Goal: Information Seeking & Learning: Find specific fact

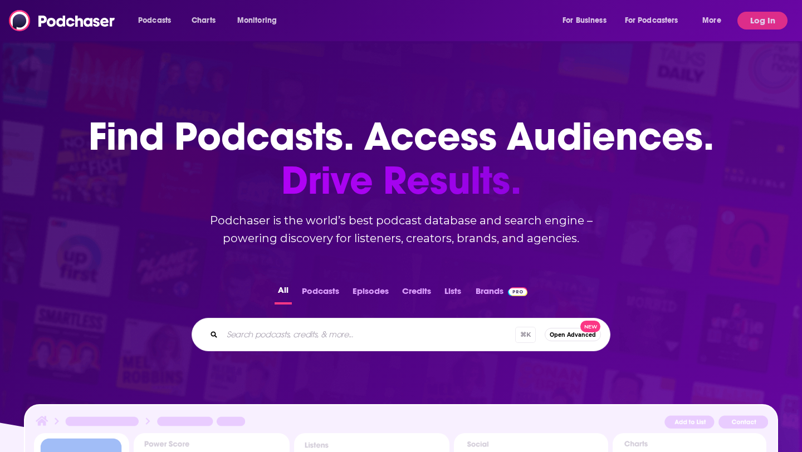
click at [752, 33] on div "Podcasts Charts Monitoring For Business For Podcasters More Log In" at bounding box center [401, 20] width 802 height 41
click at [753, 32] on div "Podcasts Charts Monitoring For Business For Podcasters More Log In" at bounding box center [401, 20] width 802 height 41
click at [758, 24] on button "Log In" at bounding box center [762, 21] width 50 height 18
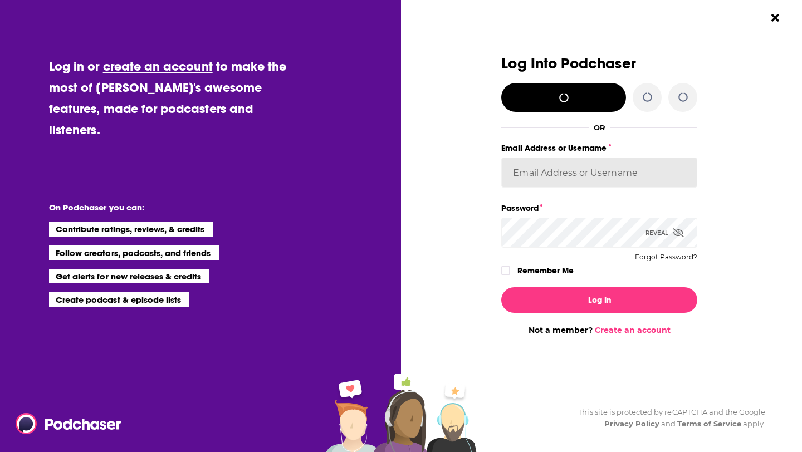
type input "notablypr2"
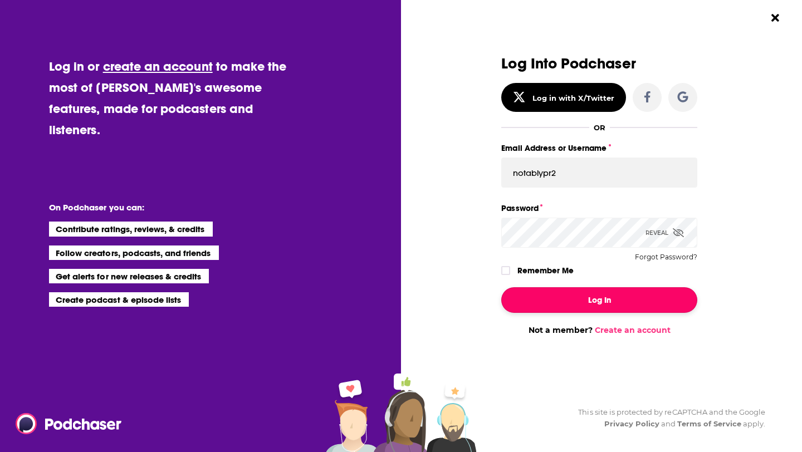
click at [544, 298] on button "Log In" at bounding box center [599, 300] width 196 height 26
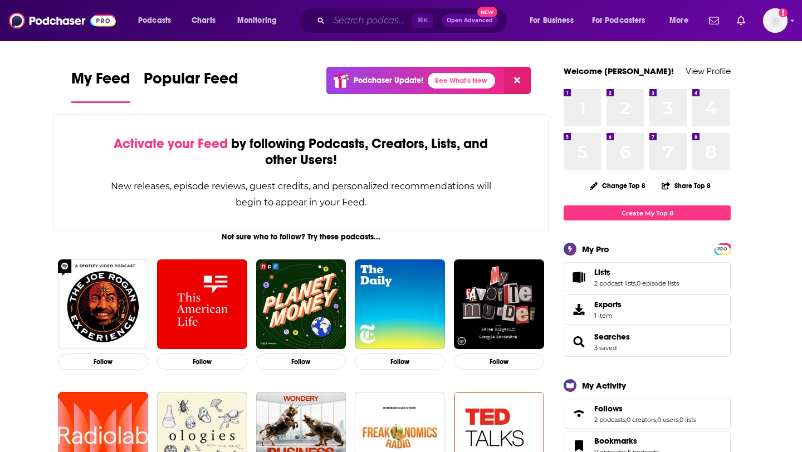
click at [361, 23] on input "Search podcasts, credits, & more..." at bounding box center [370, 21] width 83 height 18
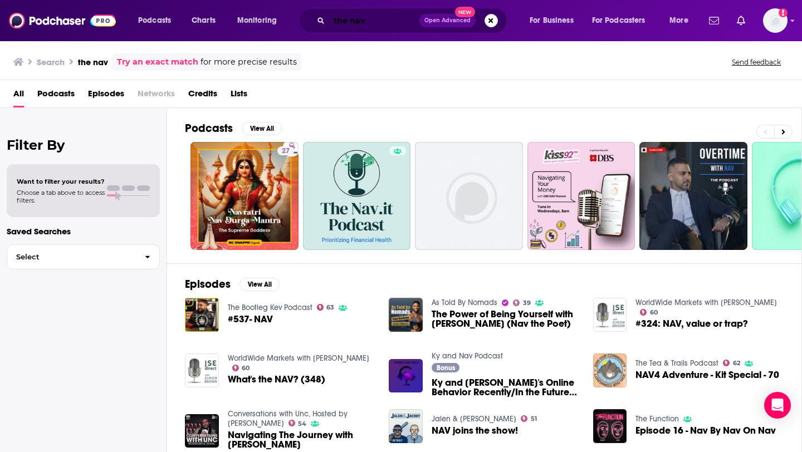
click at [372, 25] on input "the nav" at bounding box center [374, 21] width 90 height 18
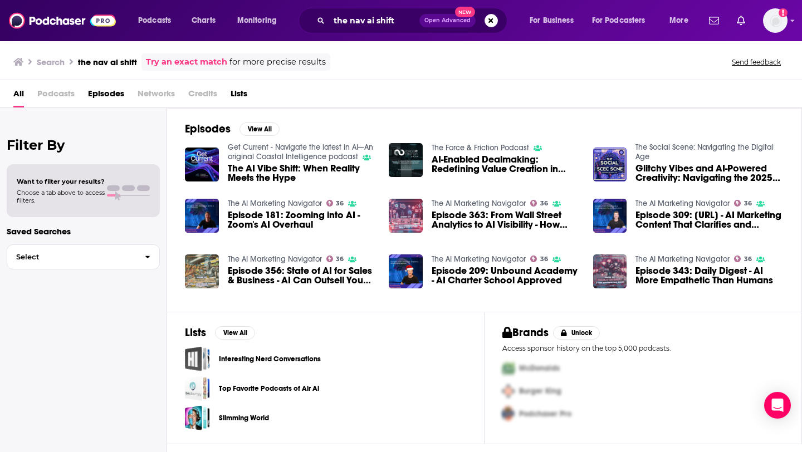
click at [356, 30] on div "the nav ai shift Open Advanced New" at bounding box center [402, 21] width 209 height 26
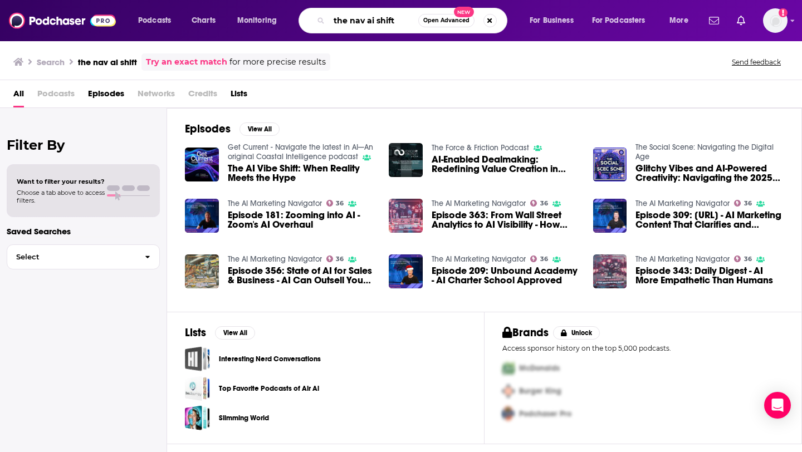
drag, startPoint x: 402, startPoint y: 22, endPoint x: 273, endPoint y: 15, distance: 128.8
click at [273, 15] on div "Podcasts Charts Monitoring the nav ai shift Open Advanced New For Business For …" at bounding box center [414, 21] width 568 height 26
paste input "The Navvai S"
type input "The Navvai Shift"
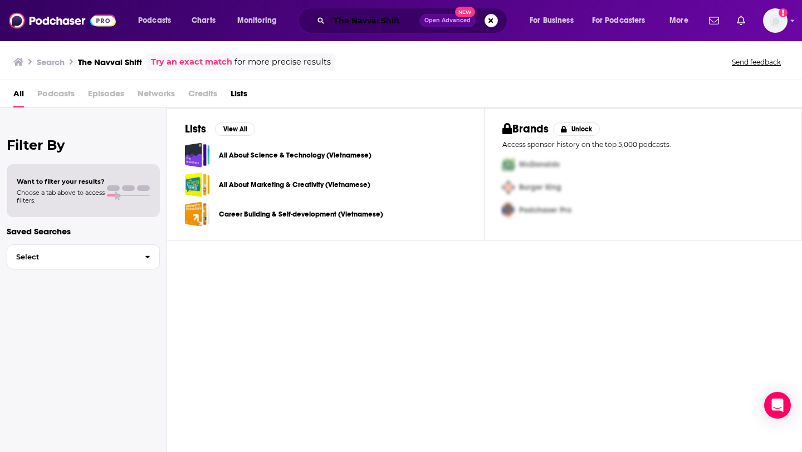
click at [399, 26] on input "The Navvai Shift" at bounding box center [374, 21] width 90 height 18
